Goal: Use online tool/utility: Utilize a website feature to perform a specific function

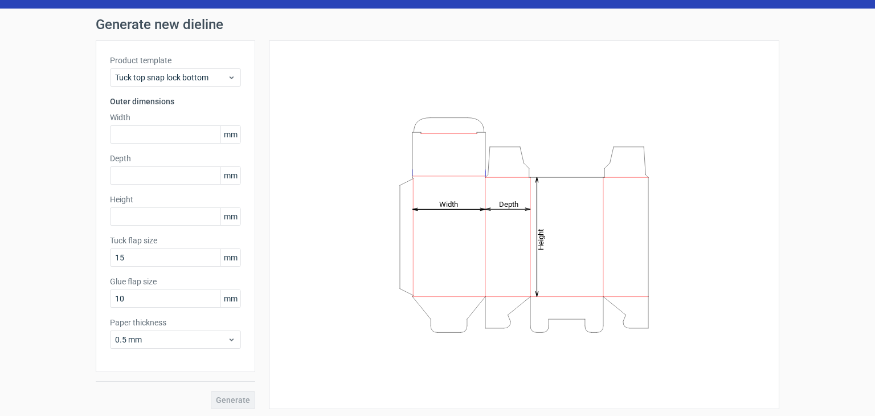
scroll to position [30, 0]
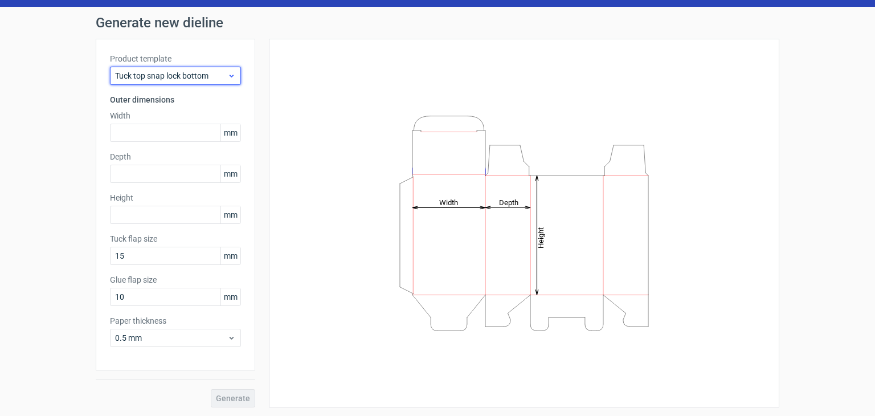
click at [178, 74] on span "Tuck top snap lock bottom" at bounding box center [171, 75] width 112 height 11
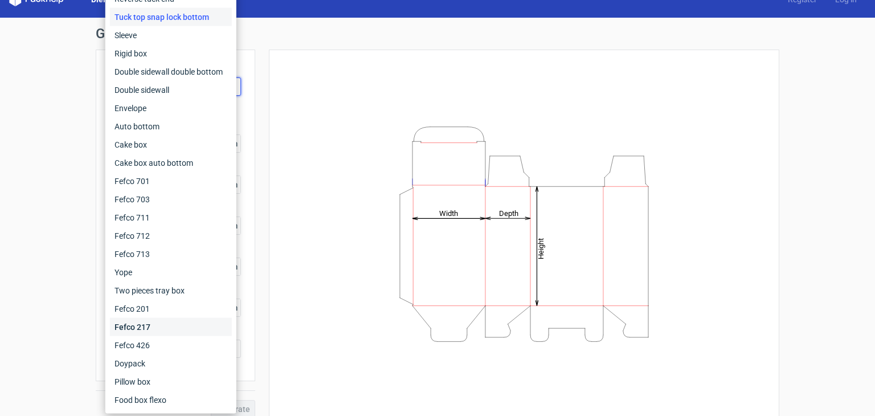
scroll to position [0, 0]
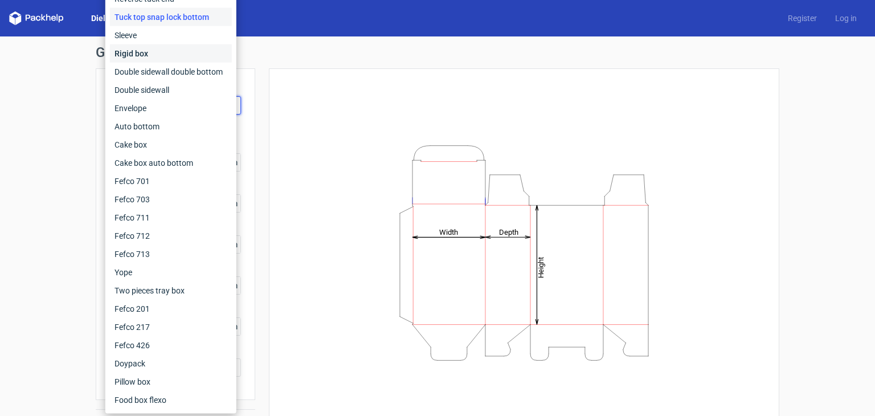
click at [157, 44] on div "Rigid box" at bounding box center [171, 53] width 122 height 18
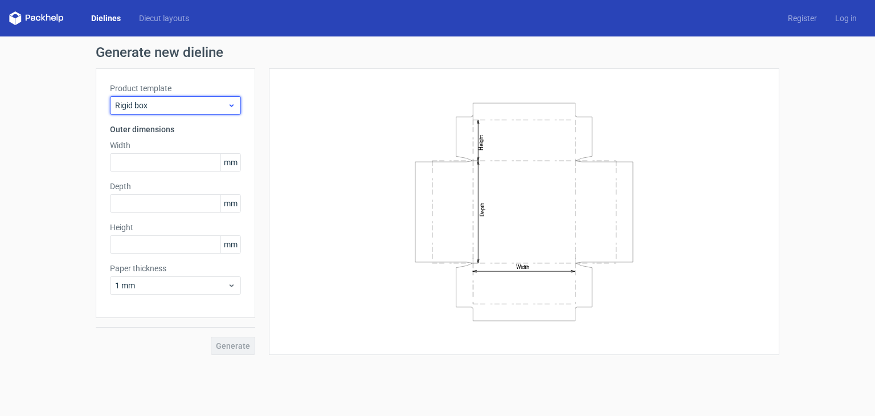
click at [175, 96] on div "Rigid box" at bounding box center [175, 105] width 131 height 18
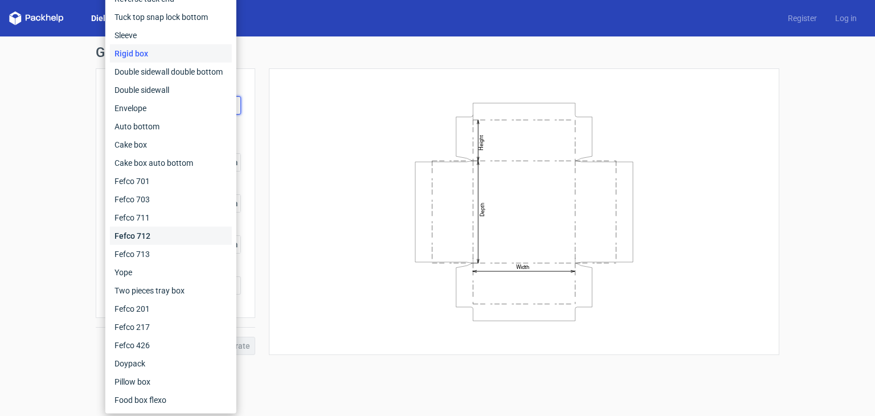
click at [181, 238] on div "Fefco 712" at bounding box center [171, 236] width 122 height 18
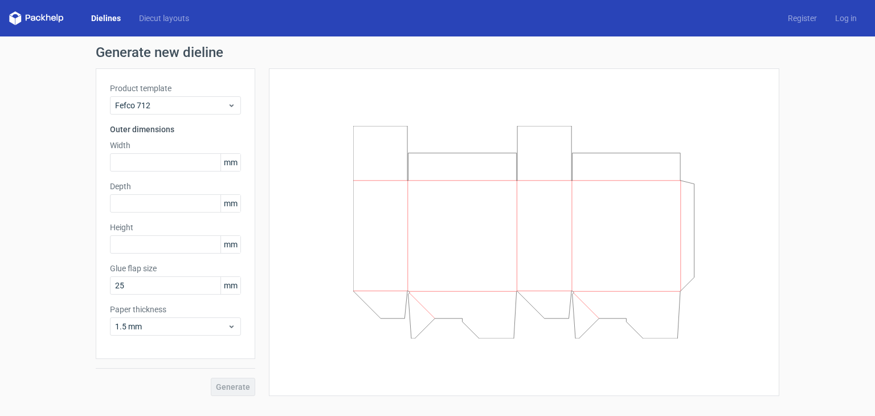
click at [237, 390] on div "Generate" at bounding box center [176, 377] width 160 height 37
click at [215, 328] on span "1.5 mm" at bounding box center [171, 326] width 112 height 11
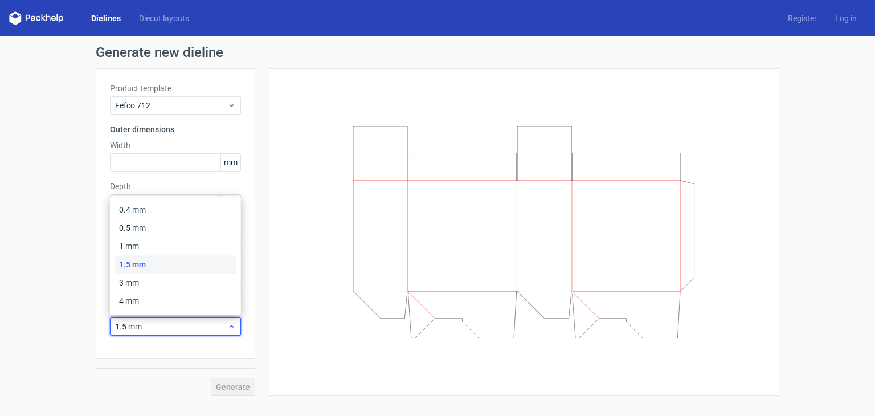
click at [214, 328] on span "1.5 mm" at bounding box center [171, 326] width 112 height 11
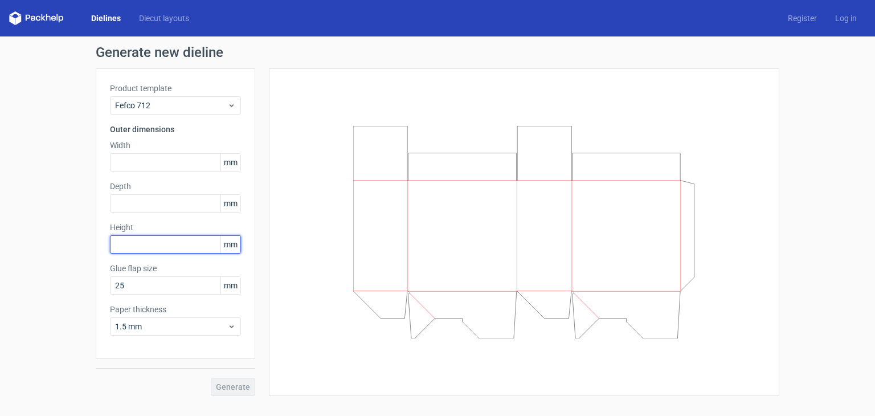
click at [173, 247] on input "text" at bounding box center [175, 244] width 131 height 18
drag, startPoint x: 753, startPoint y: 244, endPoint x: 511, endPoint y: 161, distance: 256.0
click at [746, 233] on div at bounding box center [524, 232] width 482 height 299
click at [222, 95] on div "Product template Fefco 712" at bounding box center [175, 99] width 131 height 32
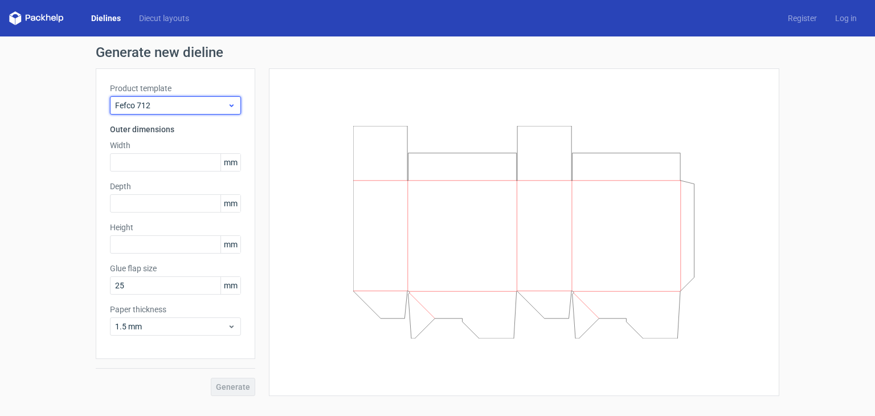
click at [201, 100] on span "Fefco 712" at bounding box center [171, 105] width 112 height 11
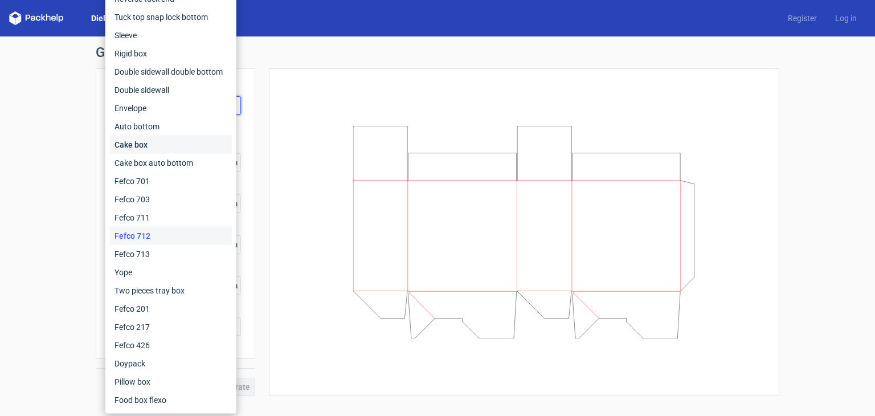
click at [185, 146] on div "Cake box" at bounding box center [171, 145] width 122 height 18
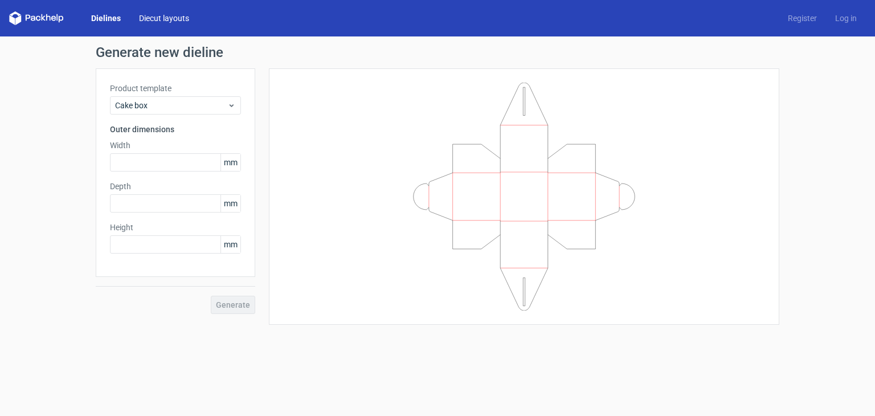
click at [167, 16] on link "Diecut layouts" at bounding box center [164, 18] width 68 height 11
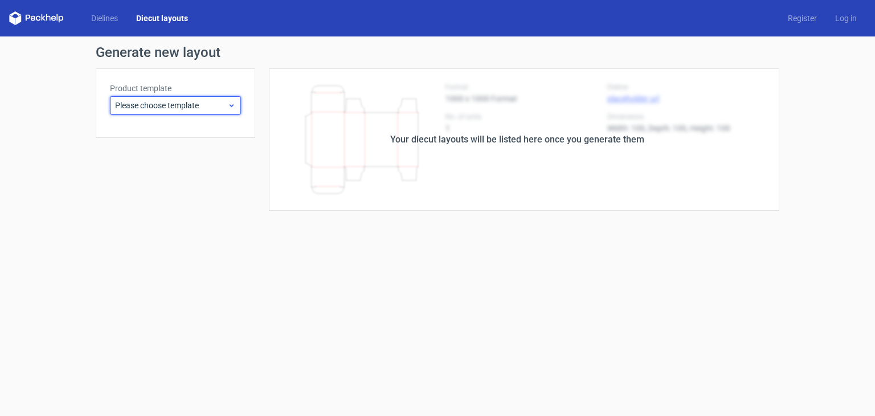
click at [193, 102] on span "Please choose template" at bounding box center [171, 105] width 112 height 11
